Goal: Task Accomplishment & Management: Use online tool/utility

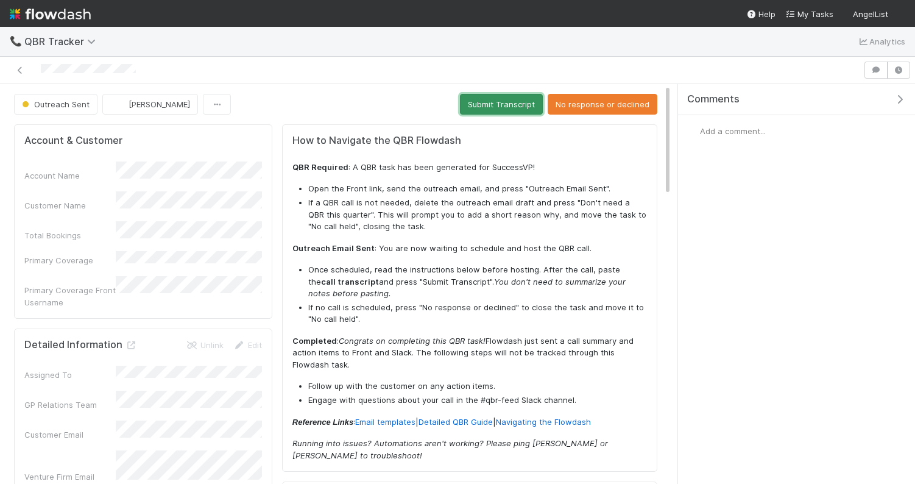
click at [500, 110] on button "Submit Transcript" at bounding box center [501, 104] width 83 height 21
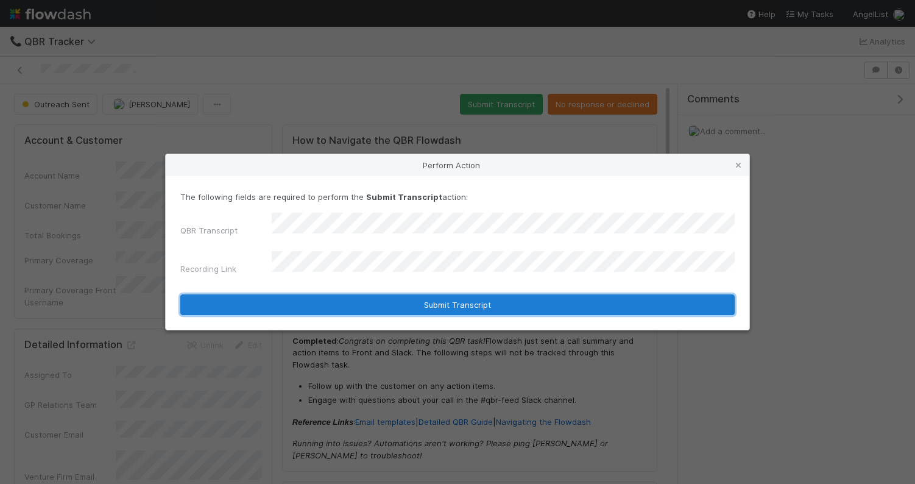
click at [468, 300] on button "Submit Transcript" at bounding box center [457, 304] width 554 height 21
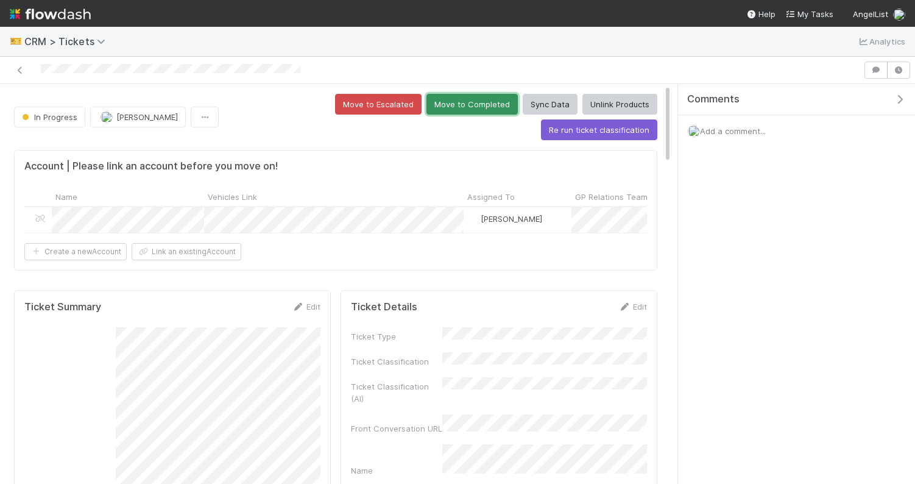
click at [427, 107] on button "Move to Completed" at bounding box center [472, 104] width 91 height 21
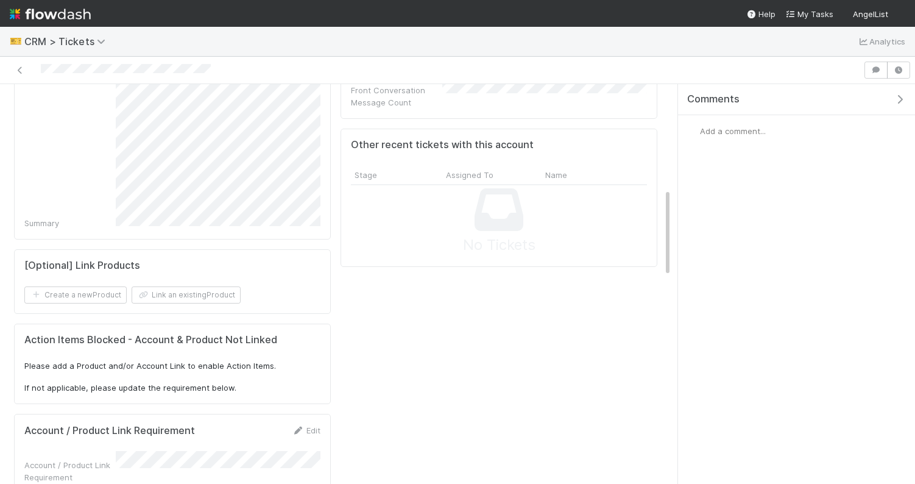
scroll to position [482, 0]
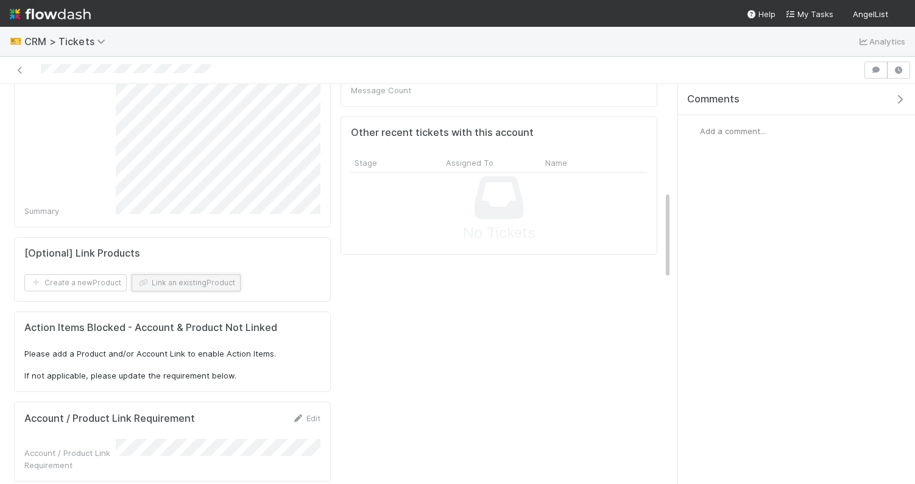
click at [179, 277] on button "Link an existing Product" at bounding box center [186, 282] width 109 height 17
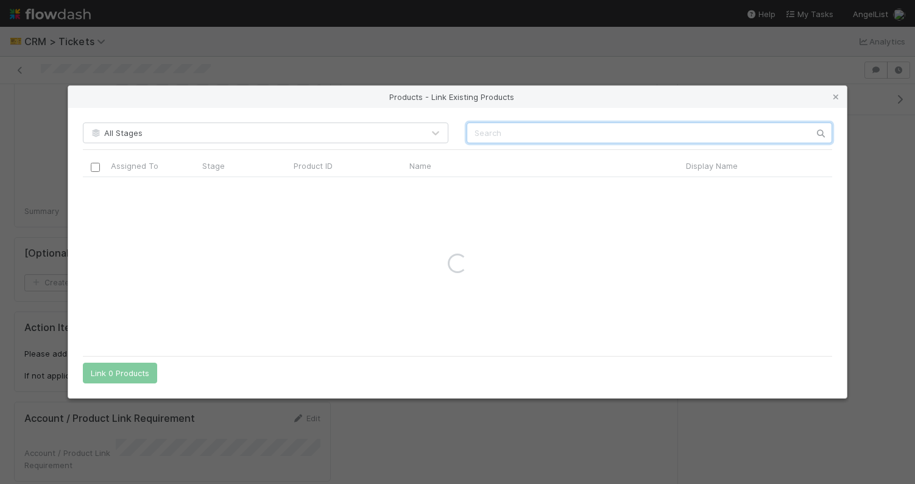
click at [498, 135] on input "text" at bounding box center [650, 132] width 366 height 21
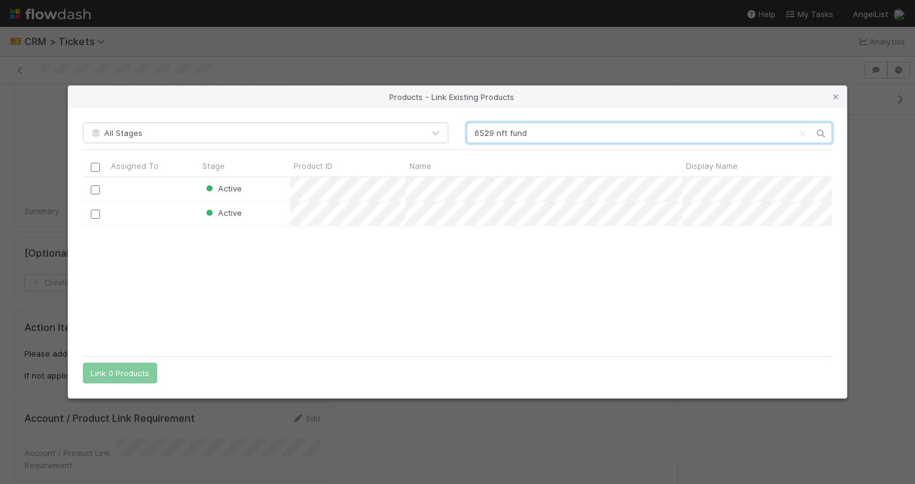
scroll to position [172, 749]
type input "6529 nft fund"
click at [97, 213] on input "checkbox" at bounding box center [95, 214] width 9 height 9
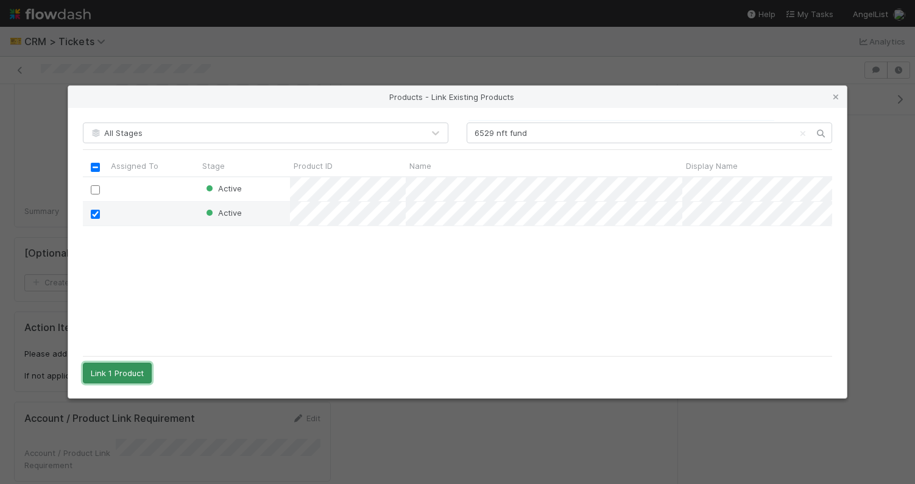
click at [138, 370] on button "Link 1 Product" at bounding box center [117, 373] width 69 height 21
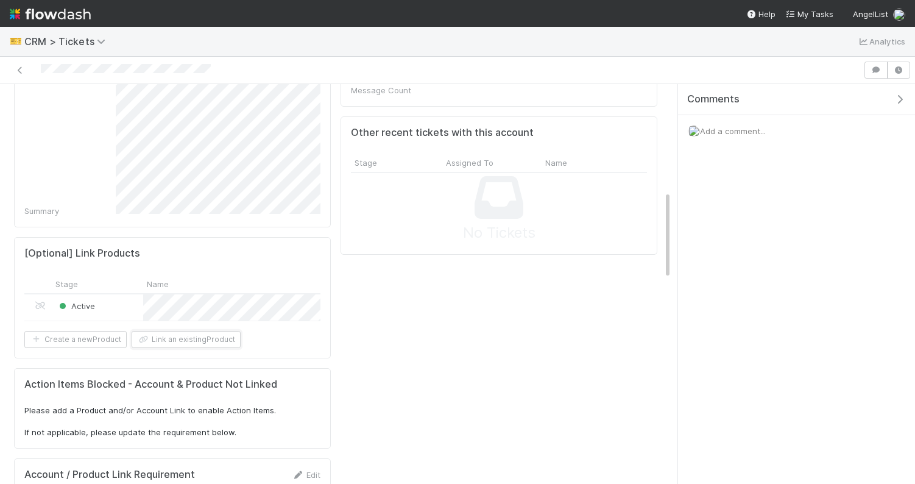
scroll to position [0, 0]
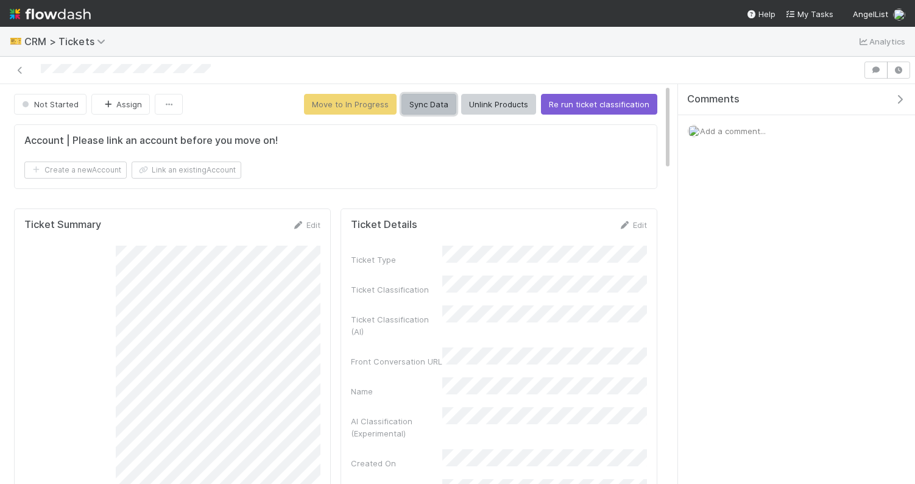
click at [436, 103] on button "Sync Data" at bounding box center [429, 104] width 55 height 21
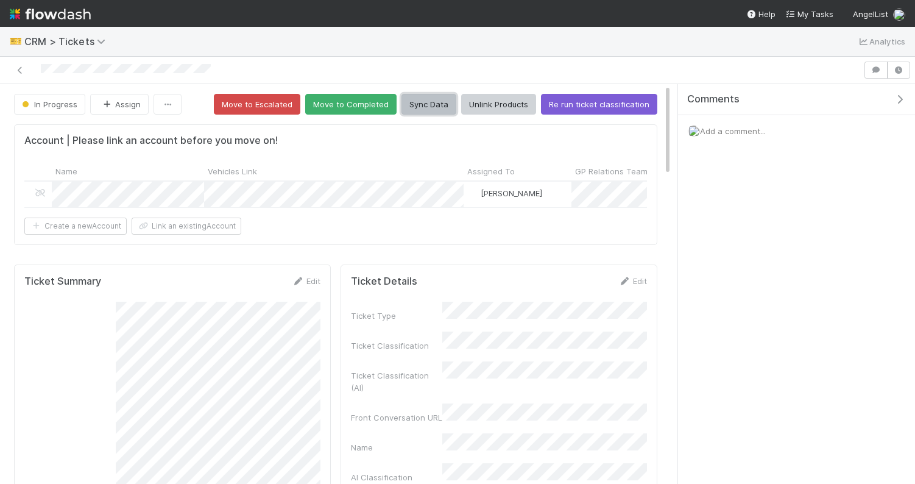
click at [423, 96] on button "Sync Data" at bounding box center [429, 104] width 55 height 21
click at [352, 102] on button "Move to Completed" at bounding box center [350, 104] width 91 height 21
